Goal: Information Seeking & Learning: Check status

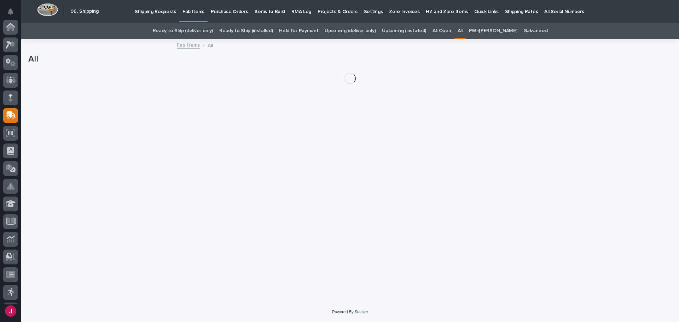
scroll to position [87, 0]
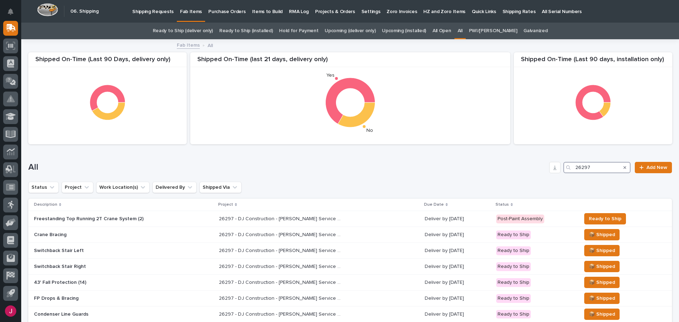
drag, startPoint x: 599, startPoint y: 170, endPoint x: 528, endPoint y: 177, distance: 71.8
click at [528, 177] on div "All 26297 Add New" at bounding box center [349, 165] width 643 height 34
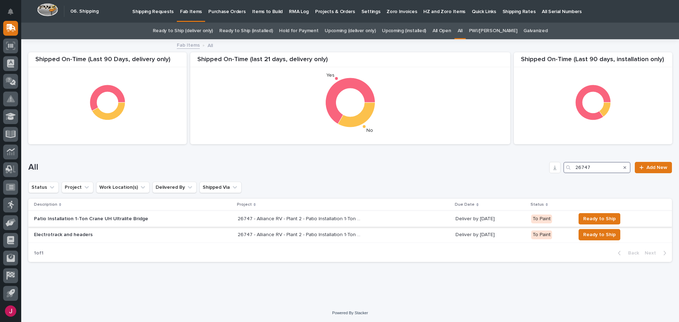
type input "26747"
click at [101, 218] on p "Patio Installation 1-Ton Crane UH Ultralite Bridge" at bounding box center [96, 219] width 124 height 6
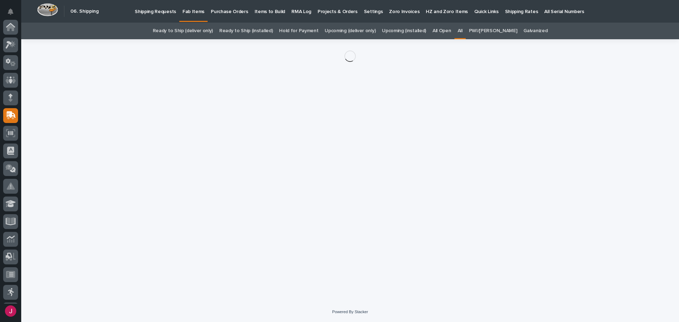
scroll to position [87, 0]
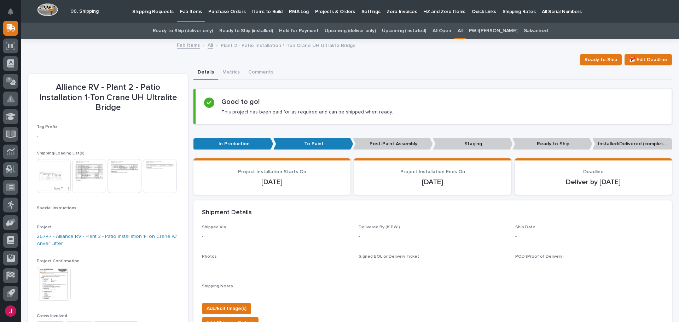
click at [56, 175] on img at bounding box center [54, 176] width 34 height 34
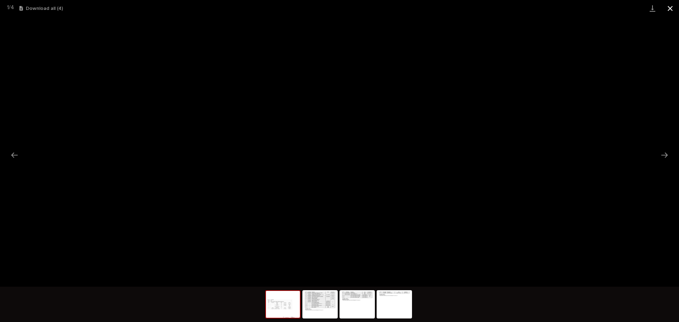
click at [670, 6] on button "Close gallery" at bounding box center [670, 8] width 18 height 17
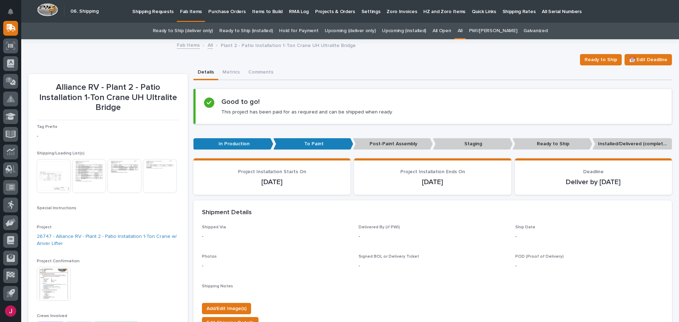
click at [53, 170] on img at bounding box center [54, 176] width 34 height 34
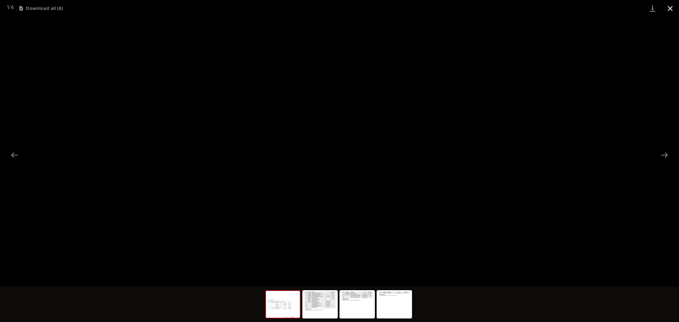
click at [669, 11] on button "Close gallery" at bounding box center [670, 8] width 18 height 17
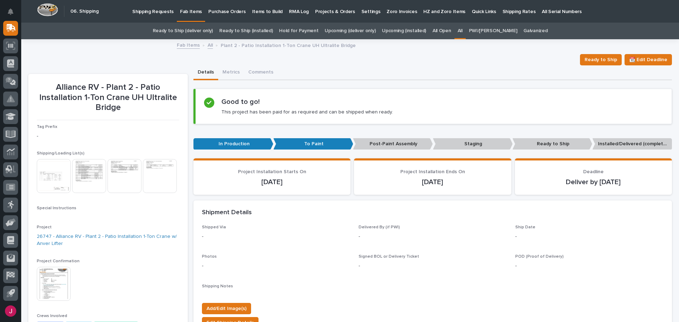
click at [90, 181] on img at bounding box center [89, 176] width 34 height 34
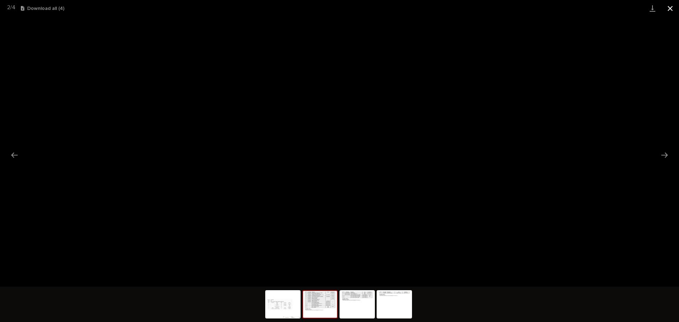
click at [671, 5] on button "Close gallery" at bounding box center [670, 8] width 18 height 17
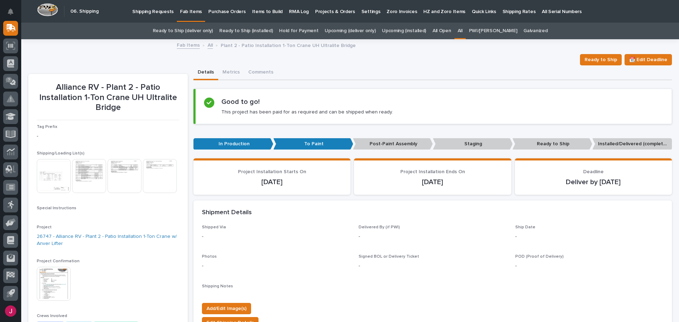
click at [124, 168] on img at bounding box center [124, 176] width 34 height 34
click at [117, 180] on body "My Settings Log Out " 06. Shipping " was added to your account Open 06. Shippin…" at bounding box center [339, 161] width 679 height 322
click at [52, 168] on img at bounding box center [54, 176] width 34 height 34
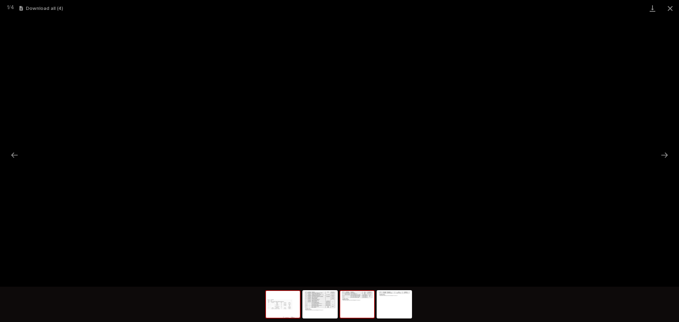
click at [360, 309] on img at bounding box center [357, 304] width 34 height 27
click at [671, 9] on button "Close gallery" at bounding box center [670, 8] width 18 height 17
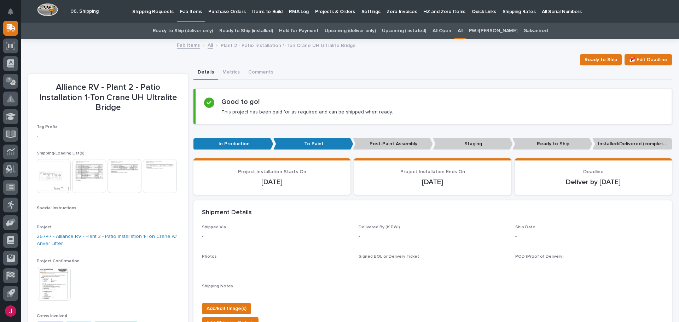
click at [143, 193] on img at bounding box center [160, 176] width 34 height 34
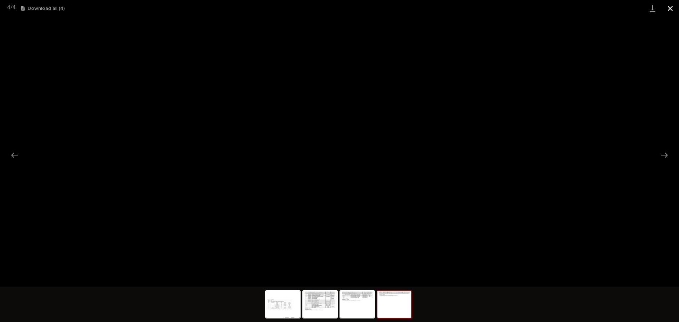
click at [672, 9] on button "Close gallery" at bounding box center [670, 8] width 18 height 17
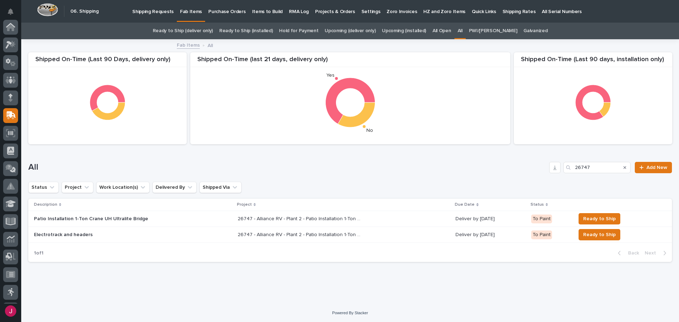
scroll to position [87, 0]
click at [57, 235] on p "Electrotrack and headers" at bounding box center [96, 235] width 124 height 6
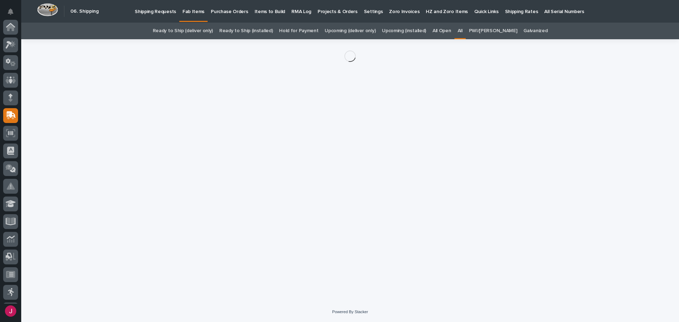
scroll to position [87, 0]
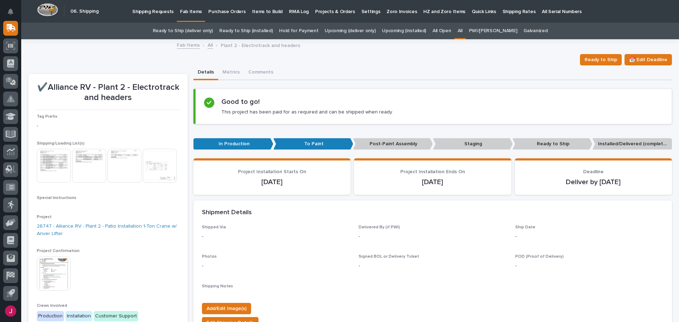
click at [53, 170] on img at bounding box center [54, 166] width 34 height 34
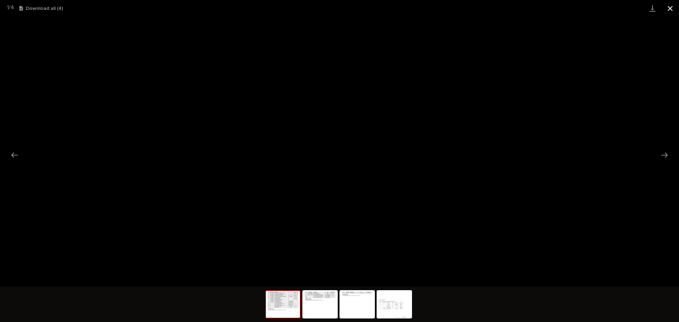
click at [667, 7] on button "Close gallery" at bounding box center [670, 8] width 18 height 17
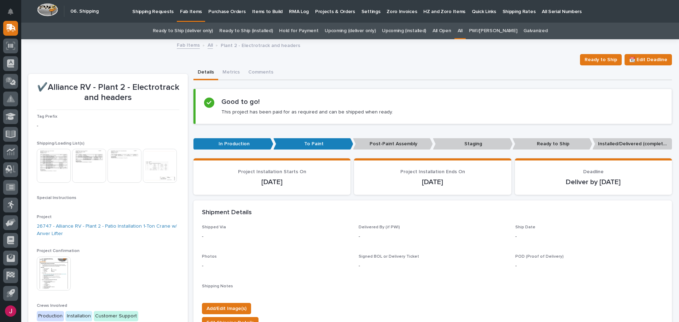
click at [84, 162] on img at bounding box center [89, 166] width 34 height 34
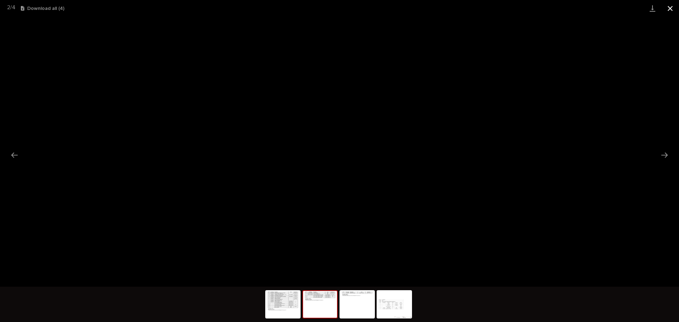
click at [668, 9] on button "Close gallery" at bounding box center [670, 8] width 18 height 17
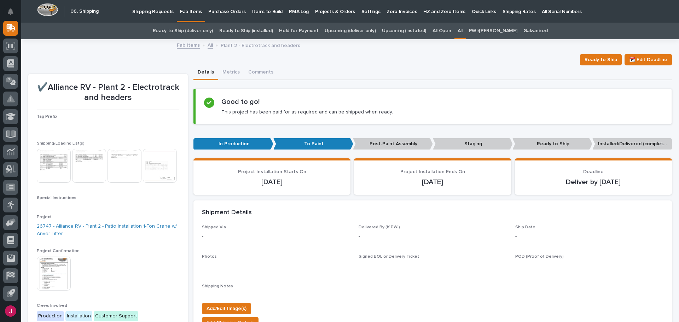
click at [122, 159] on img at bounding box center [124, 166] width 34 height 34
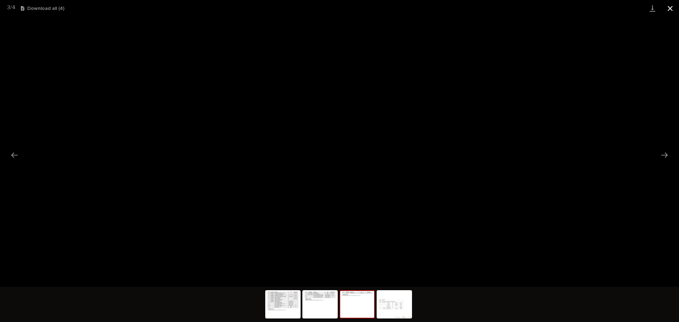
click at [668, 9] on button "Close gallery" at bounding box center [670, 8] width 18 height 17
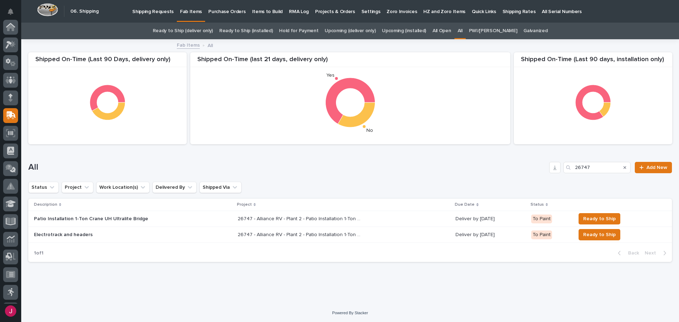
scroll to position [87, 0]
drag, startPoint x: 589, startPoint y: 165, endPoint x: 539, endPoint y: 167, distance: 49.5
click at [539, 167] on div "All 26747 Add New" at bounding box center [349, 167] width 643 height 11
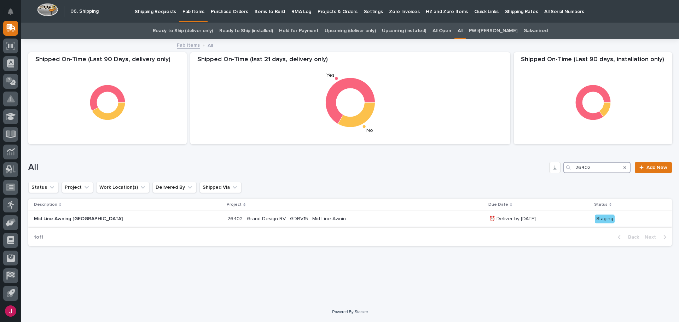
type input "26402"
click at [227, 218] on p "26402 - Grand Design RV - GDRV15 - Mid Line Awning [GEOGRAPHIC_DATA]" at bounding box center [289, 218] width 125 height 7
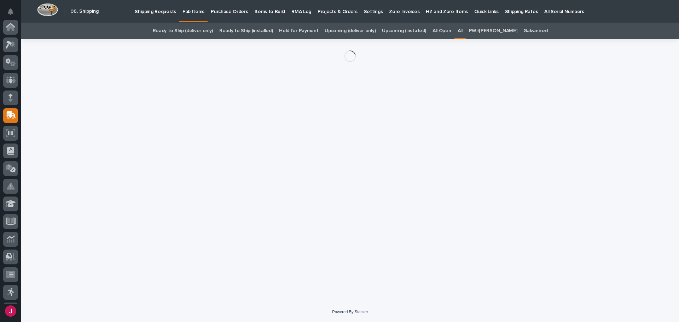
scroll to position [87, 0]
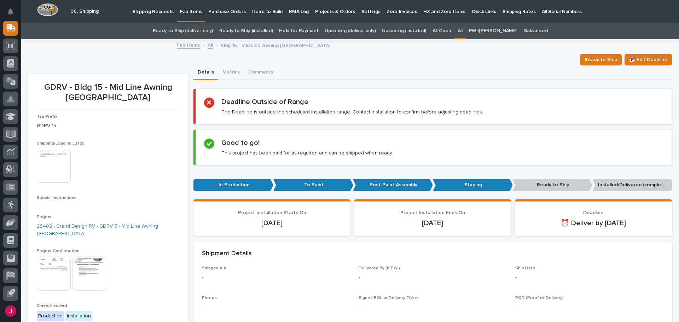
click at [64, 166] on img at bounding box center [54, 166] width 34 height 34
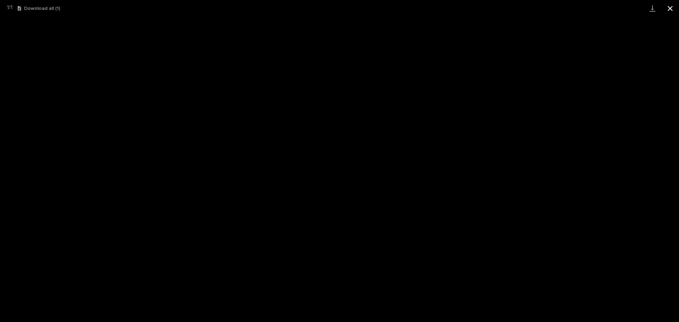
click at [669, 5] on button "Close gallery" at bounding box center [670, 8] width 18 height 17
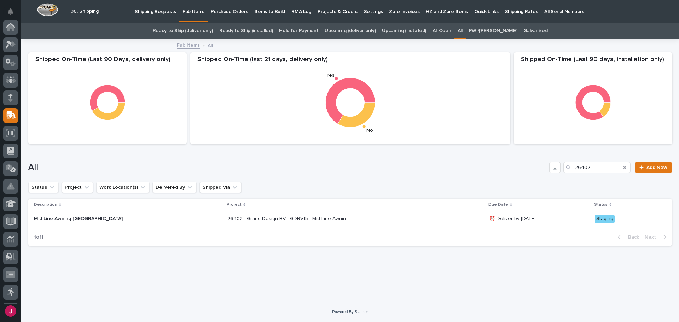
scroll to position [87, 0]
drag, startPoint x: 596, startPoint y: 163, endPoint x: 585, endPoint y: 167, distance: 11.6
click at [585, 167] on input "26402" at bounding box center [596, 167] width 67 height 11
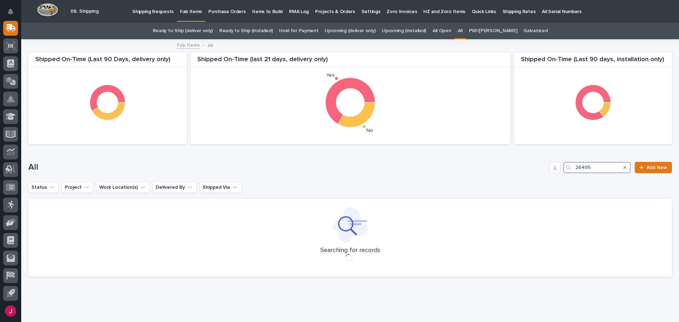
type input "26495"
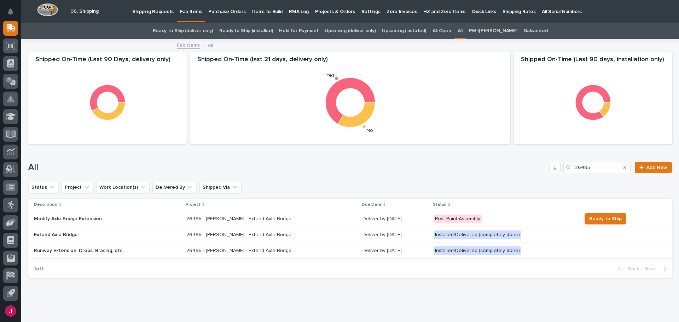
click at [244, 218] on p "26495 - [PERSON_NAME] - Extend Axle Bridge" at bounding box center [239, 218] width 107 height 7
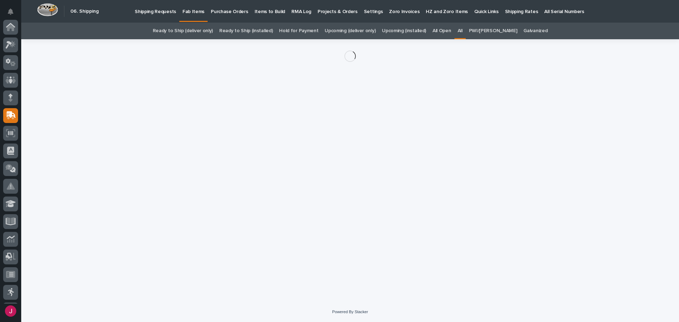
scroll to position [87, 0]
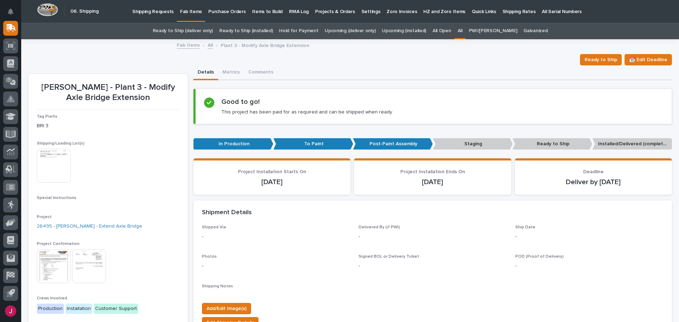
click at [57, 171] on img at bounding box center [54, 166] width 34 height 34
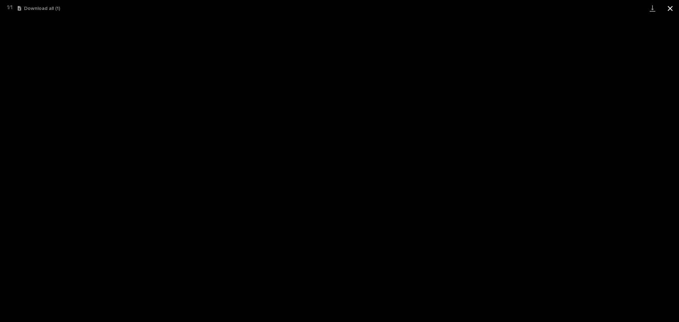
click at [668, 9] on button "Close gallery" at bounding box center [670, 8] width 18 height 17
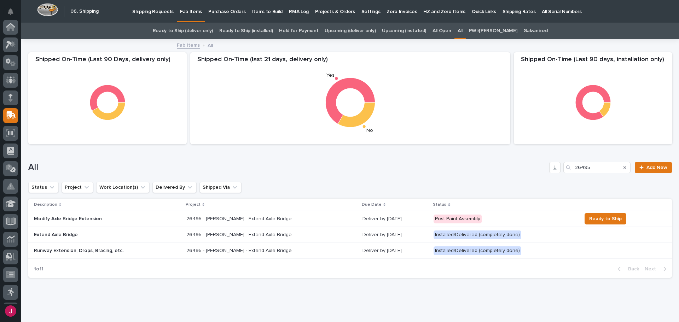
scroll to position [87, 0]
click at [239, 235] on p "26495 - [PERSON_NAME] - Extend Axle Bridge" at bounding box center [239, 234] width 107 height 7
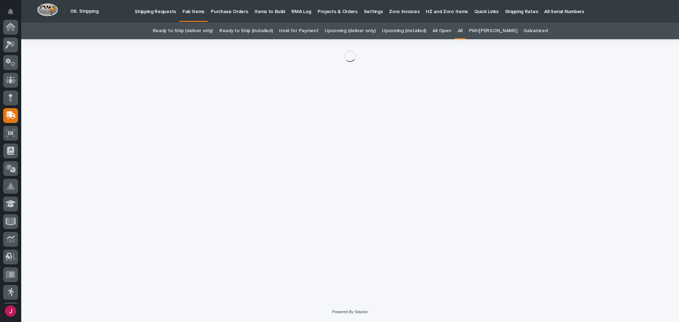
scroll to position [87, 0]
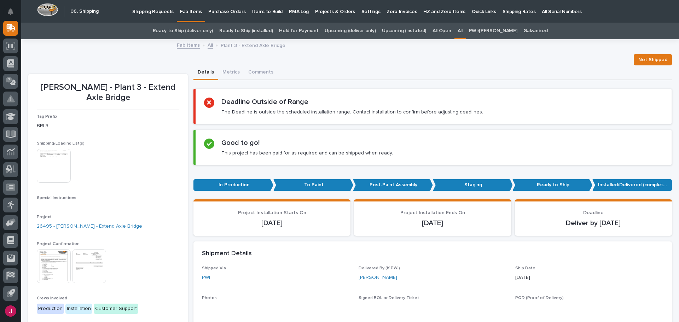
click at [52, 172] on img at bounding box center [54, 166] width 34 height 34
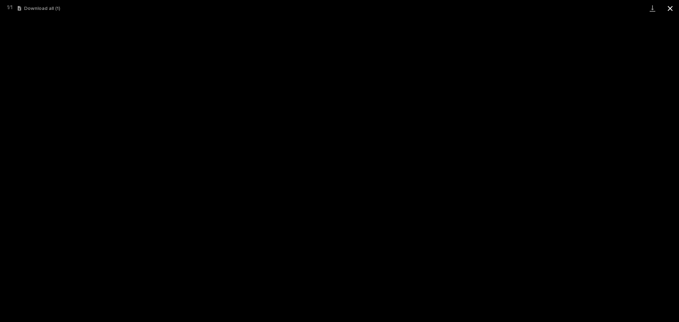
click at [671, 8] on button "Close gallery" at bounding box center [670, 8] width 18 height 17
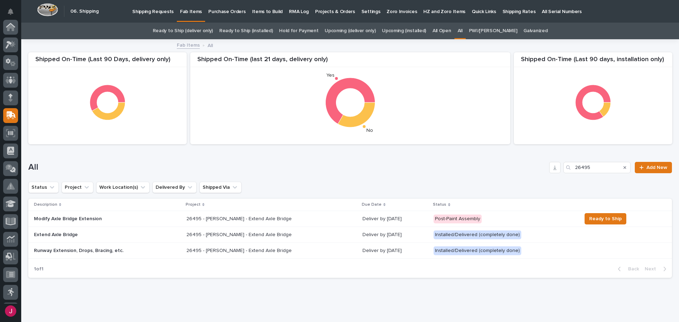
scroll to position [87, 0]
click at [442, 220] on div "Post-Paint Assembly" at bounding box center [457, 219] width 48 height 9
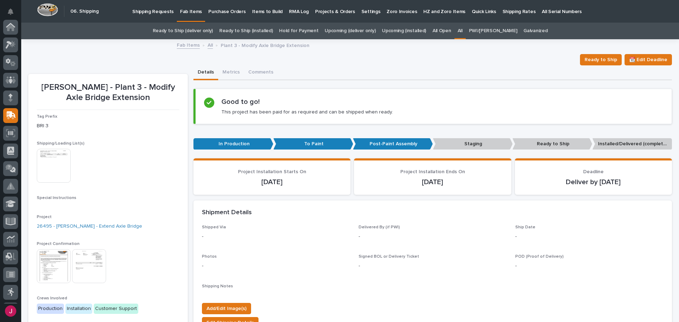
scroll to position [87, 0]
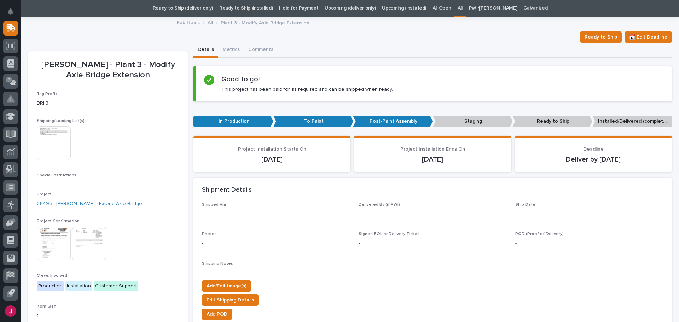
click at [49, 152] on img at bounding box center [54, 143] width 34 height 34
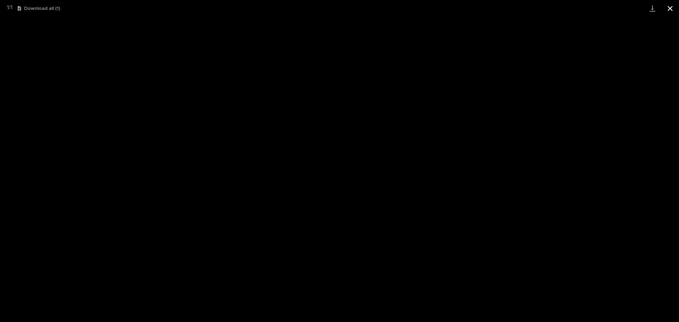
click at [671, 10] on button "Close gallery" at bounding box center [670, 8] width 18 height 17
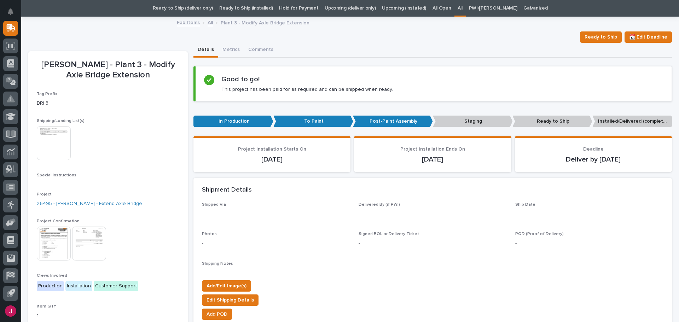
click at [64, 244] on img at bounding box center [54, 244] width 34 height 34
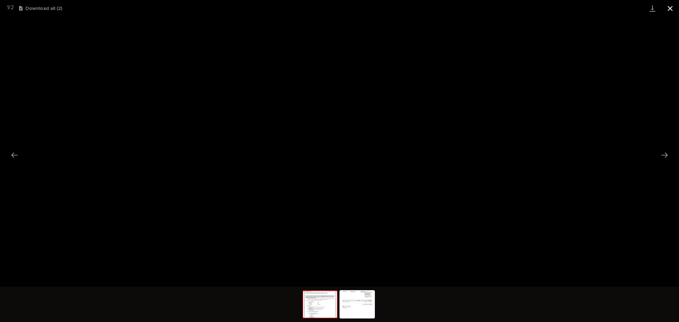
click at [670, 6] on button "Close gallery" at bounding box center [670, 8] width 18 height 17
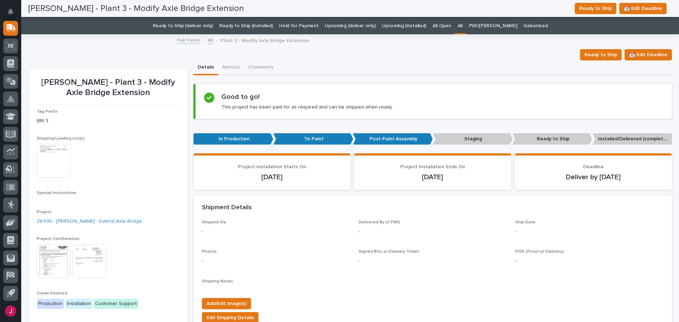
scroll to position [0, 0]
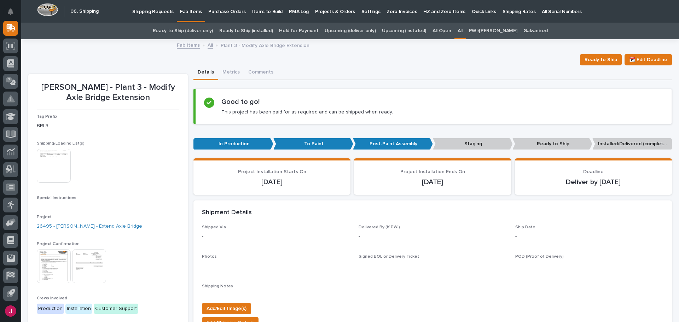
click at [208, 42] on link "All" at bounding box center [210, 45] width 5 height 8
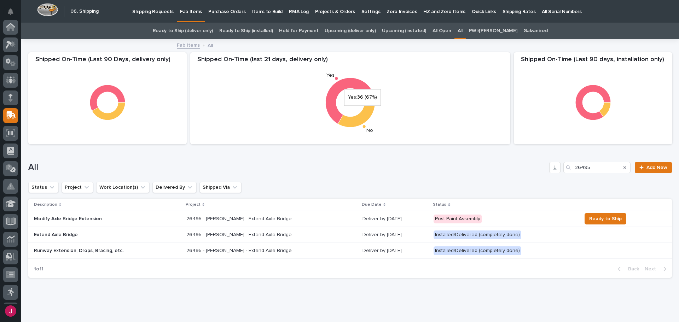
scroll to position [87, 0]
click at [623, 169] on icon "Search" at bounding box center [624, 167] width 3 height 4
click at [620, 168] on input "Search" at bounding box center [596, 167] width 67 height 11
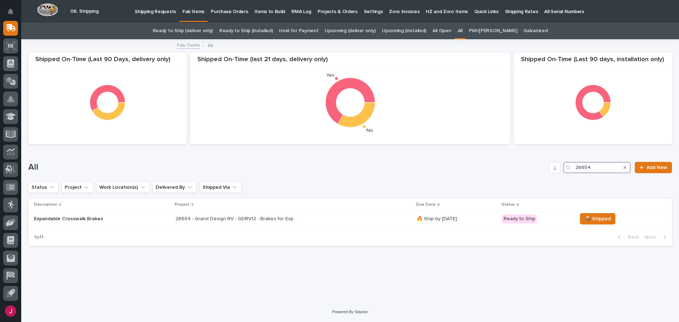
type input "26654"
click at [353, 164] on h1 "All" at bounding box center [287, 167] width 518 height 10
click at [255, 220] on p "26654 - Grand Design RV - GDRV12 - Brakes for Expandable Crosswalks" at bounding box center [237, 218] width 125 height 7
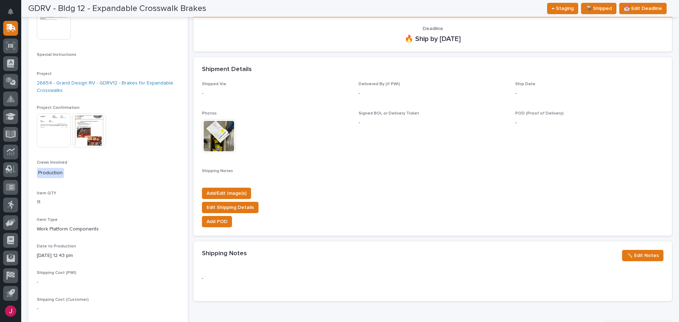
scroll to position [132, 0]
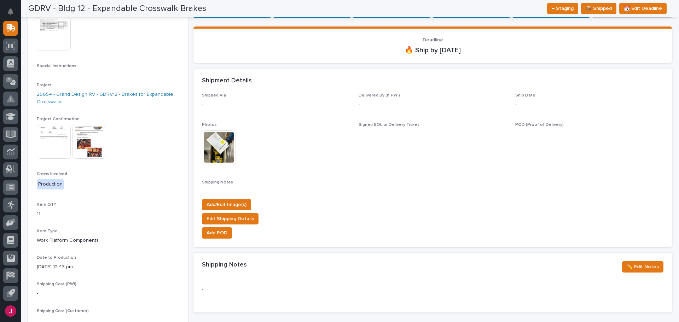
click at [211, 139] on img at bounding box center [219, 147] width 34 height 34
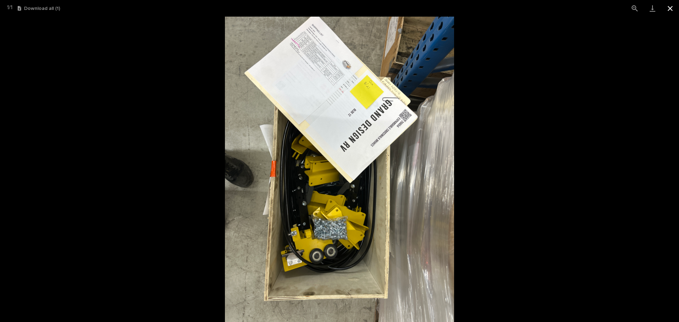
click at [669, 7] on button "Close gallery" at bounding box center [670, 8] width 18 height 17
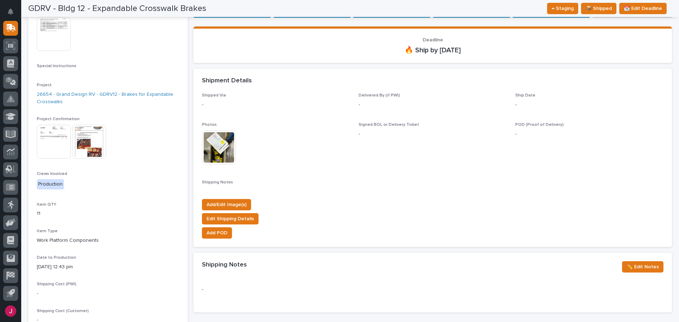
click at [222, 136] on img at bounding box center [219, 147] width 34 height 34
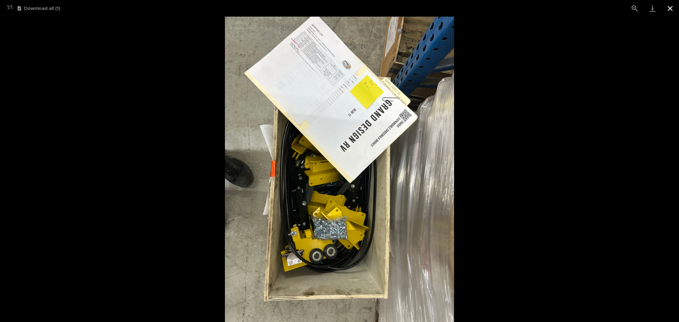
click at [668, 10] on button "Close gallery" at bounding box center [670, 8] width 18 height 17
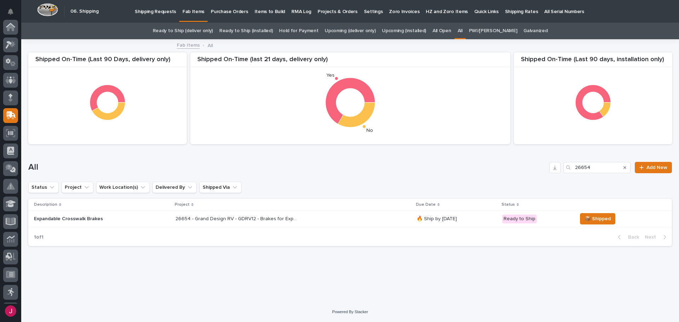
scroll to position [87, 0]
click at [187, 44] on link "Fab Items" at bounding box center [188, 45] width 23 height 8
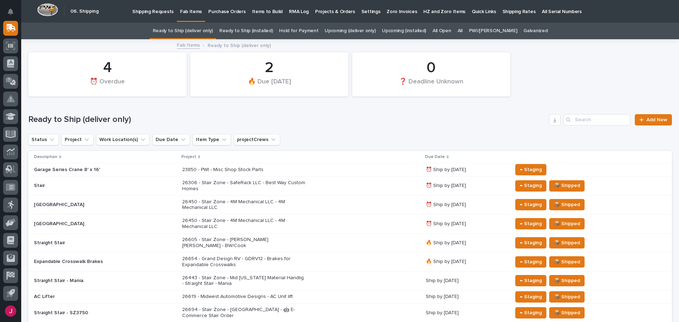
click at [316, 119] on h1 "Ready to Ship (deliver only)" at bounding box center [287, 120] width 518 height 10
click at [150, 10] on p "Shipping Requests" at bounding box center [152, 7] width 41 height 15
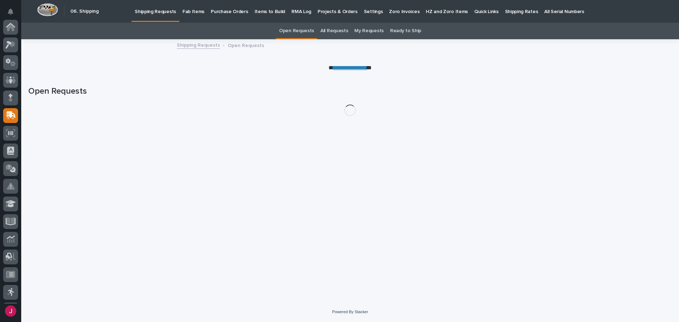
scroll to position [87, 0]
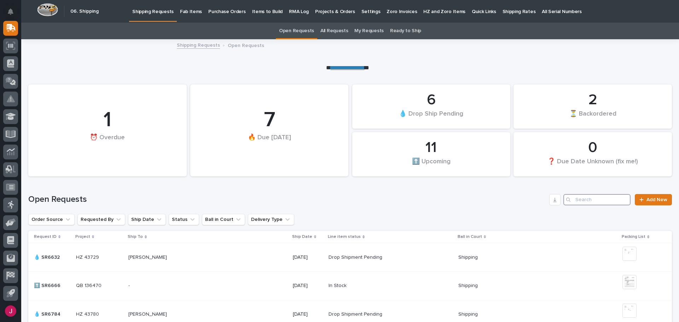
click at [571, 202] on input "Search" at bounding box center [596, 199] width 67 height 11
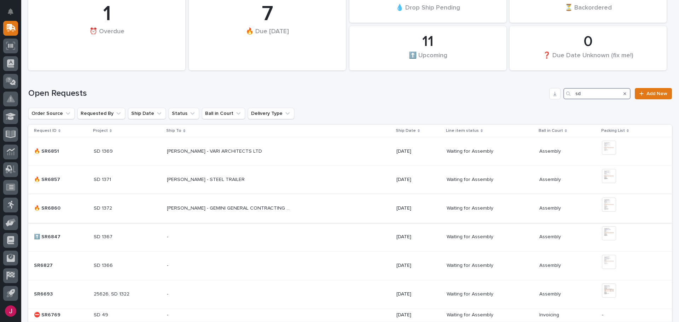
scroll to position [141, 0]
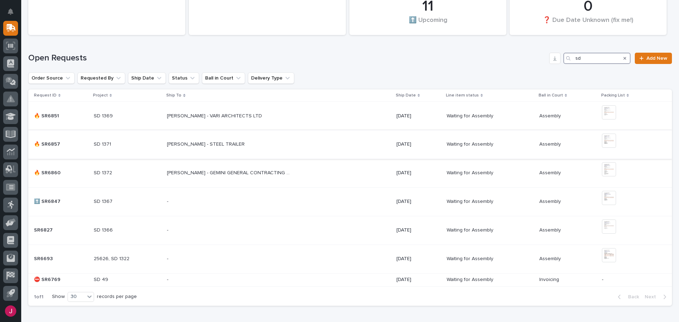
type input "sd"
click at [215, 145] on p "[PERSON_NAME] - STEEL TRAILER" at bounding box center [206, 143] width 79 height 7
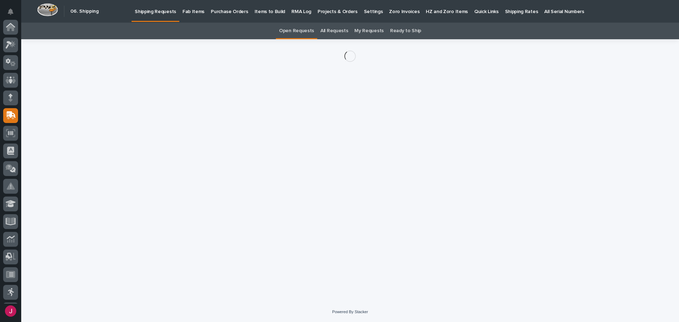
scroll to position [87, 0]
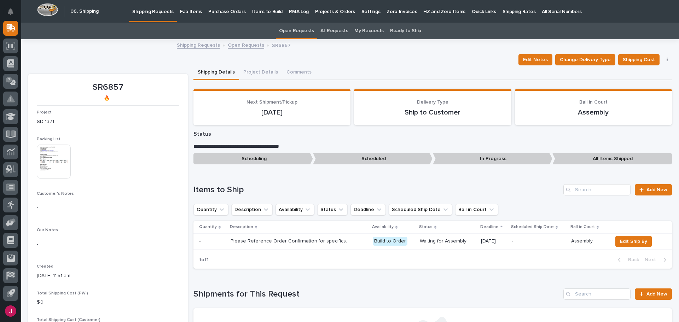
click at [56, 166] on img at bounding box center [54, 162] width 34 height 34
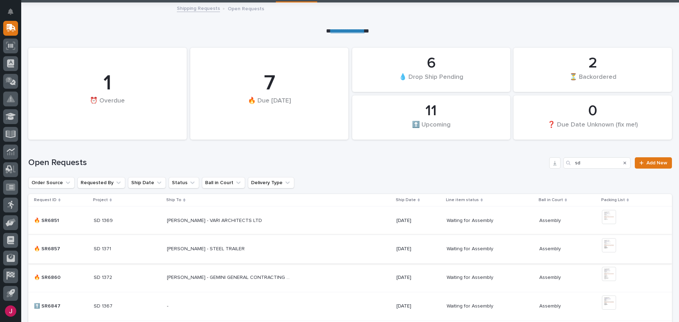
scroll to position [71, 0]
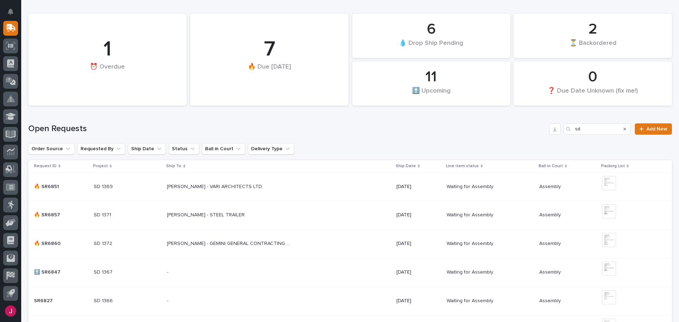
click at [213, 185] on p "[PERSON_NAME] - VARI ARCHITECTS LTD" at bounding box center [215, 185] width 97 height 7
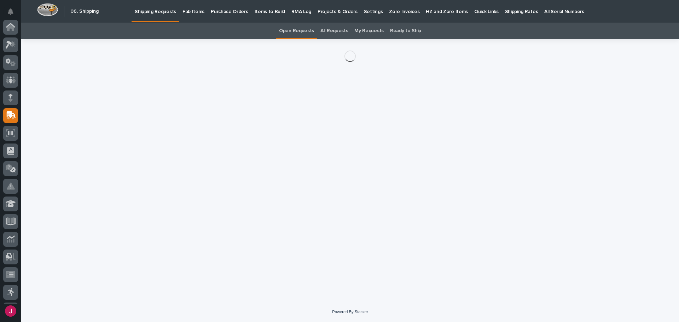
scroll to position [87, 0]
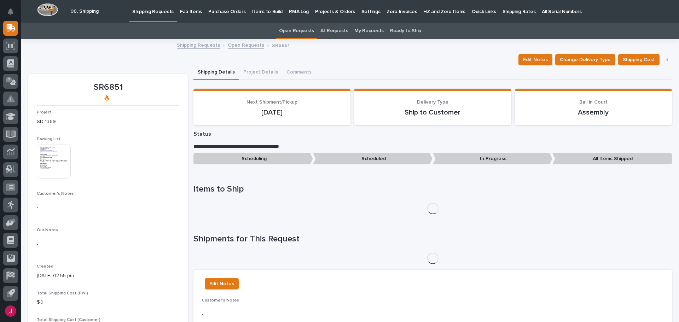
click at [53, 155] on img at bounding box center [54, 162] width 34 height 34
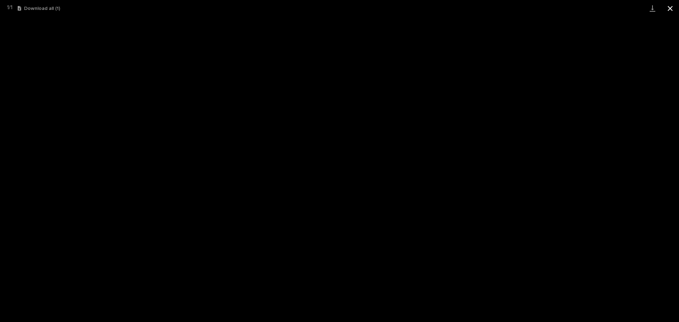
click at [671, 7] on button "Close gallery" at bounding box center [670, 8] width 18 height 17
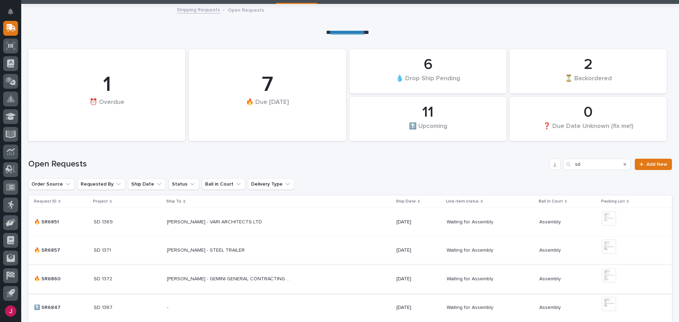
scroll to position [58, 0]
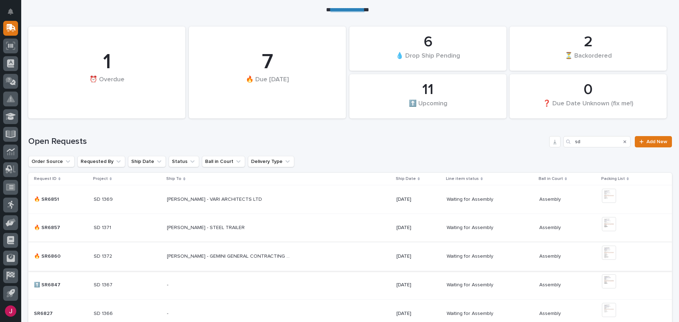
click at [611, 252] on img at bounding box center [609, 253] width 14 height 14
